Goal: Transaction & Acquisition: Book appointment/travel/reservation

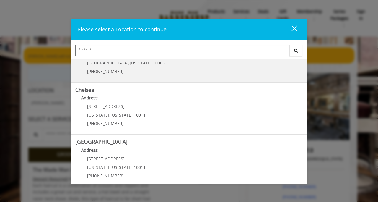
scroll to position [29, 0]
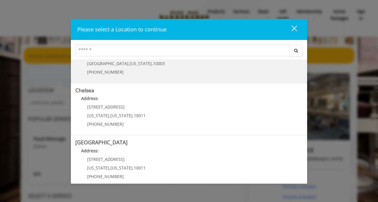
click at [180, 106] on link "Chelsea Address: [STREET_ADDRESS][US_STATE][US_STATE] (917) 639-3902" at bounding box center [189, 108] width 228 height 43
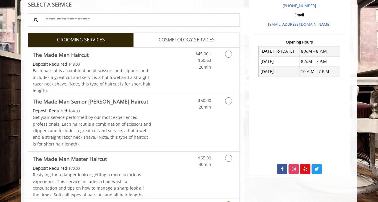
scroll to position [190, 0]
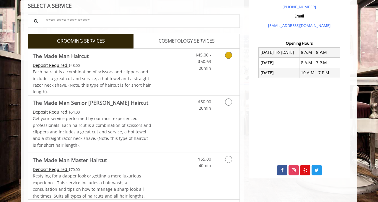
click at [227, 65] on link "Grooming services" at bounding box center [227, 60] width 15 height 23
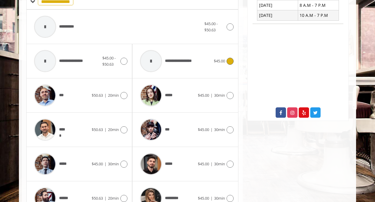
scroll to position [253, 0]
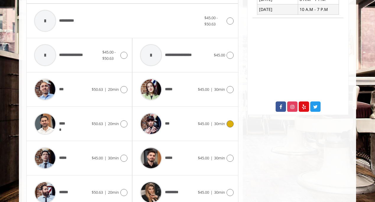
click at [228, 125] on icon at bounding box center [229, 123] width 7 height 7
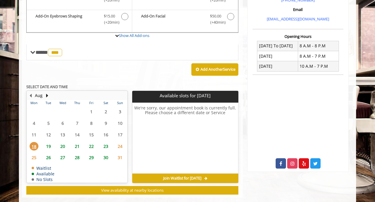
scroll to position [207, 0]
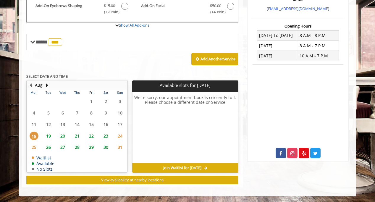
click at [50, 133] on span "19" at bounding box center [48, 136] width 9 height 9
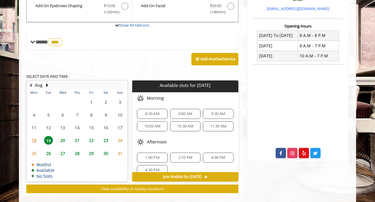
scroll to position [216, 0]
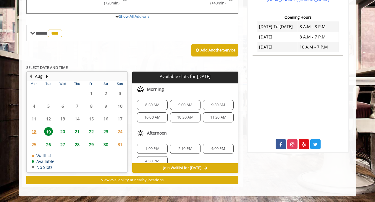
click at [115, 49] on div "Add Another Service" at bounding box center [132, 50] width 212 height 18
